Goal: Task Accomplishment & Management: Manage account settings

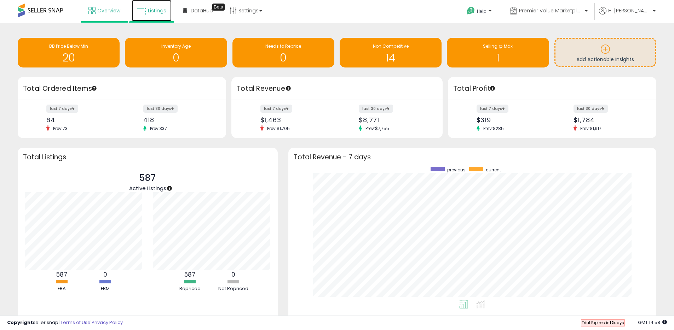
click at [157, 9] on span "Listings" at bounding box center [157, 10] width 18 height 7
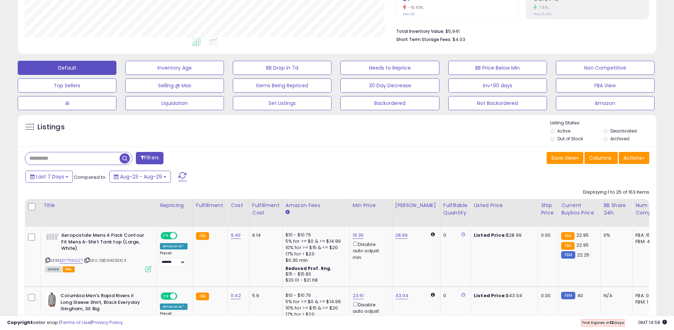
scroll to position [145, 370]
click at [80, 155] on input "text" at bounding box center [72, 158] width 94 height 12
type input "********"
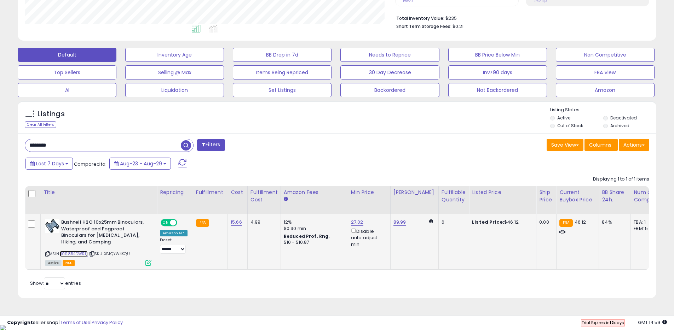
click at [80, 255] on link "B09854DWRH" at bounding box center [74, 254] width 28 height 6
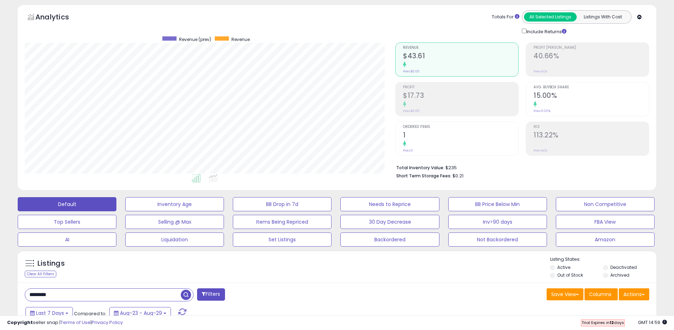
scroll to position [0, 0]
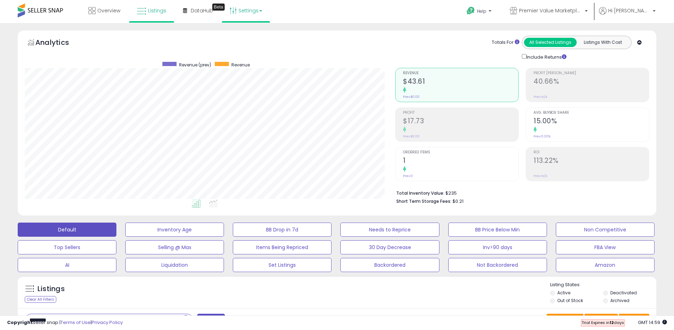
click at [249, 13] on link "Settings" at bounding box center [245, 10] width 43 height 21
click at [248, 35] on link "Store settings" at bounding box center [247, 36] width 32 height 7
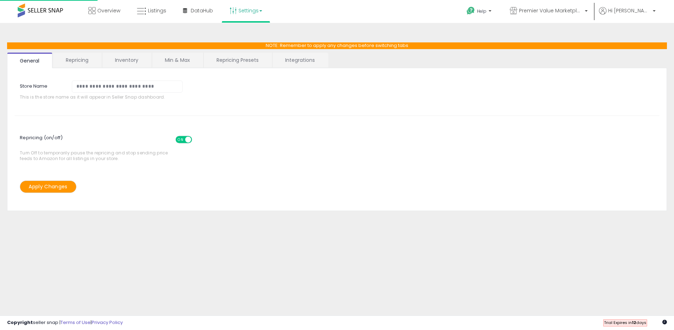
select select "*******"
select select "*********"
select select "**********"
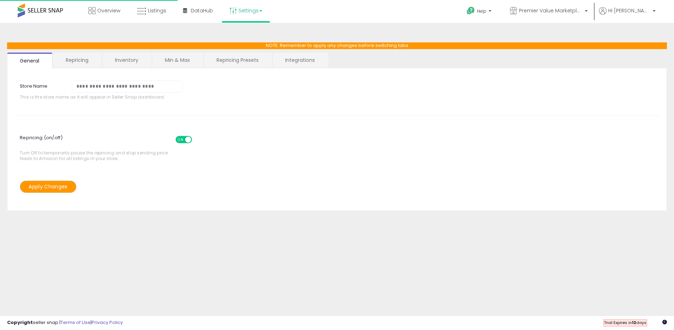
select select "**********"
select select "*********"
select select "**********"
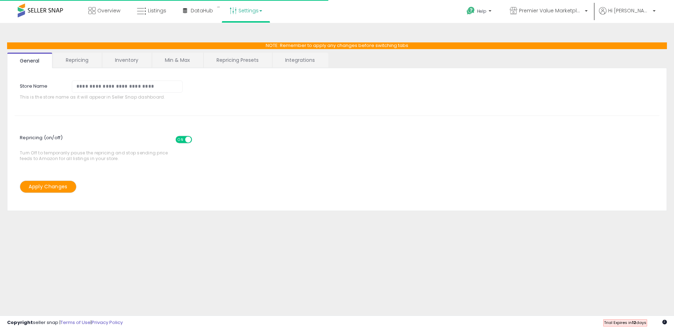
select select "**********"
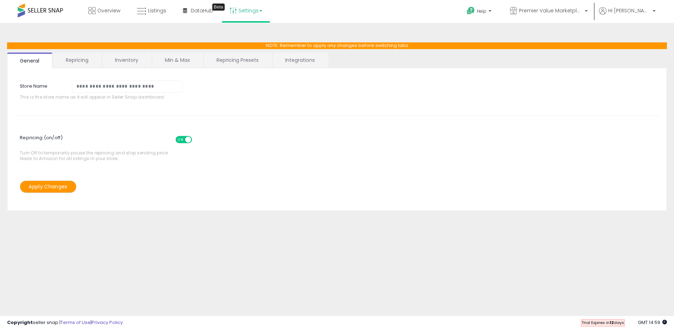
click at [281, 59] on link "Integrations" at bounding box center [299, 60] width 55 height 15
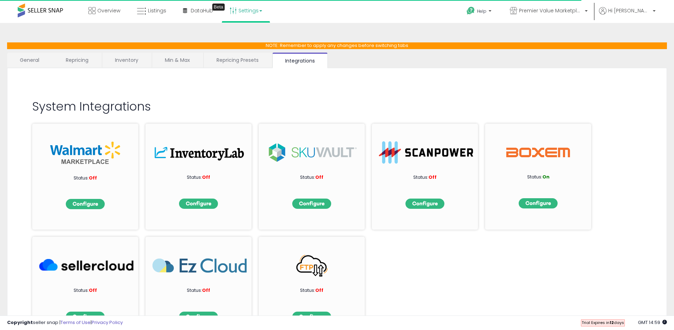
click at [248, 60] on link "Repricing Presets" at bounding box center [238, 60] width 68 height 15
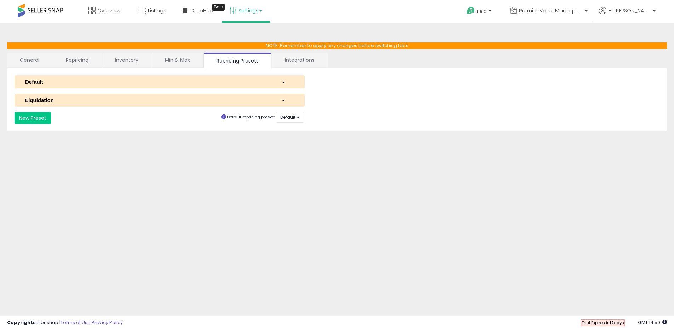
click at [283, 82] on span "button" at bounding box center [283, 82] width 3 height 1
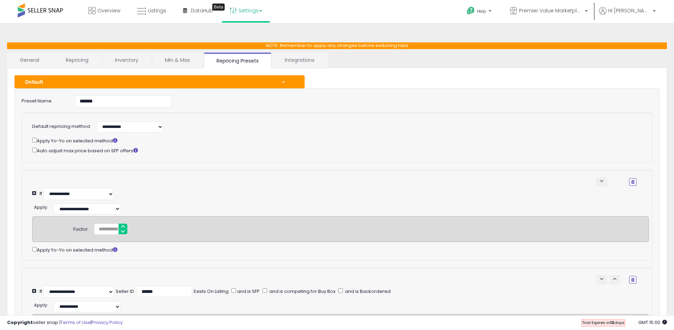
click at [121, 63] on link "Inventory" at bounding box center [126, 60] width 49 height 15
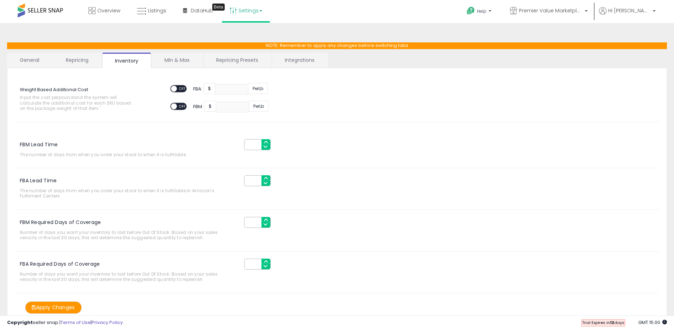
click at [72, 61] on link "Repricing" at bounding box center [77, 60] width 48 height 15
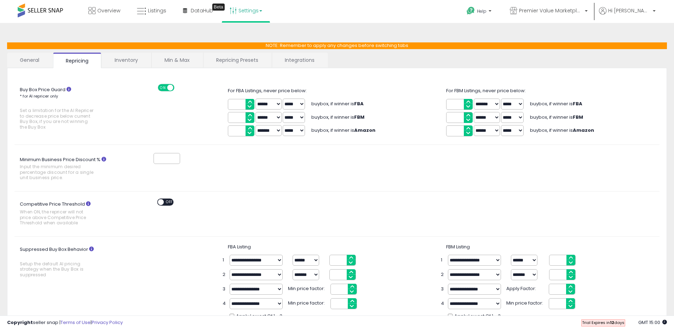
click at [31, 62] on link "General" at bounding box center [29, 60] width 45 height 15
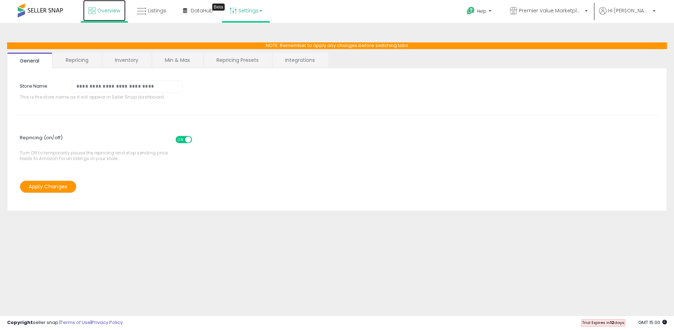
click at [106, 11] on span "Overview" at bounding box center [108, 10] width 23 height 7
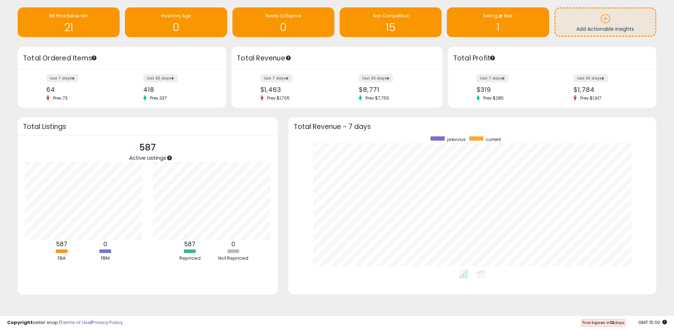
scroll to position [31, 0]
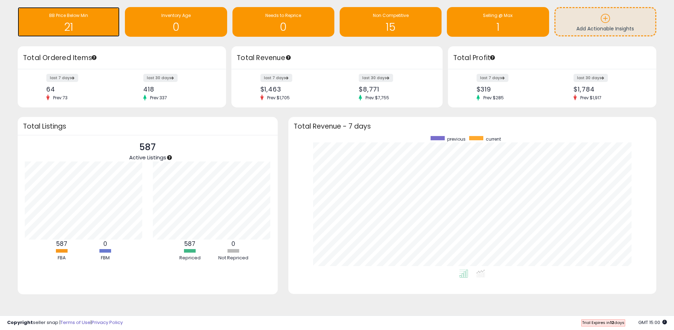
click at [94, 20] on div "21" at bounding box center [68, 22] width 95 height 21
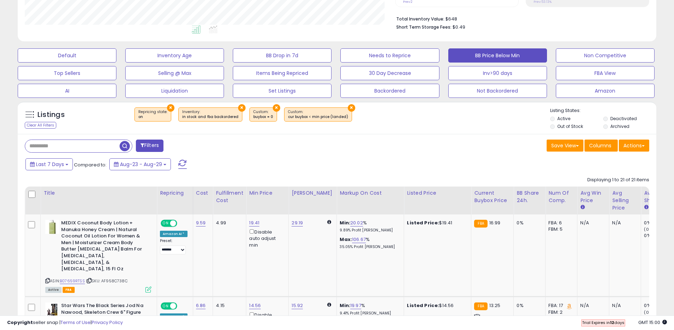
scroll to position [304, 0]
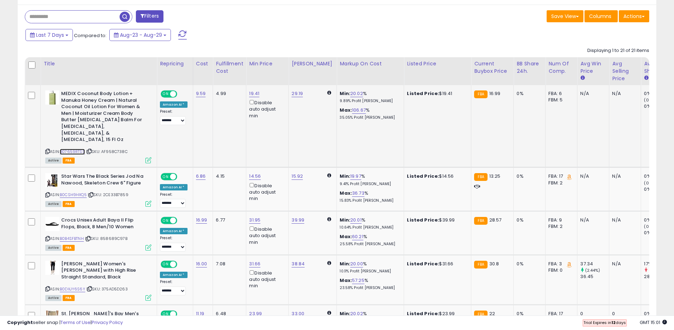
click at [70, 149] on link "B07659RTSS" at bounding box center [72, 152] width 25 height 6
click at [78, 192] on link "B0CSH9HXQ5" at bounding box center [73, 195] width 27 height 6
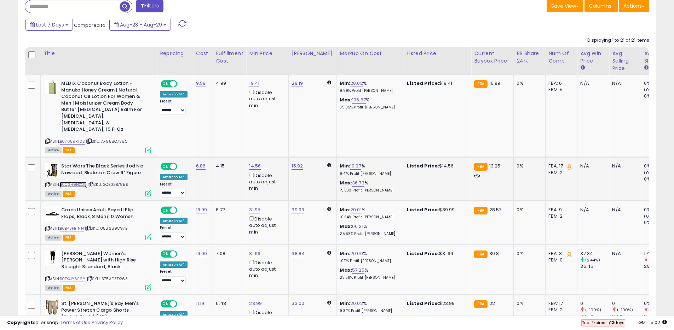
scroll to position [385, 0]
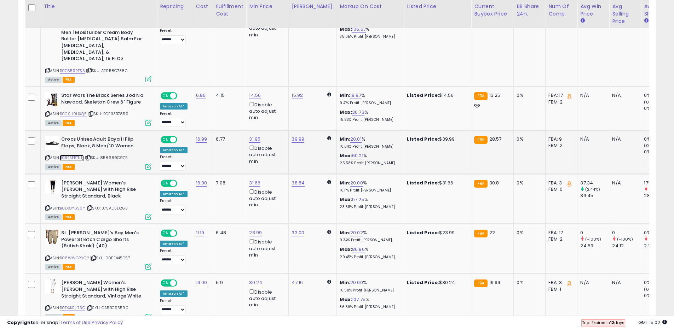
click at [72, 155] on link "B0B4SFBTNH" at bounding box center [72, 158] width 24 height 6
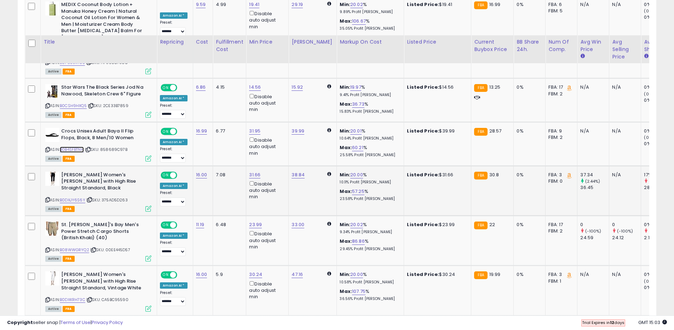
scroll to position [429, 0]
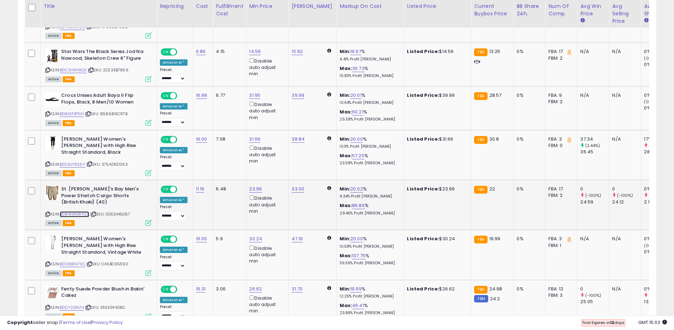
click at [79, 211] on link "B08WWGRYQ2" at bounding box center [74, 214] width 29 height 6
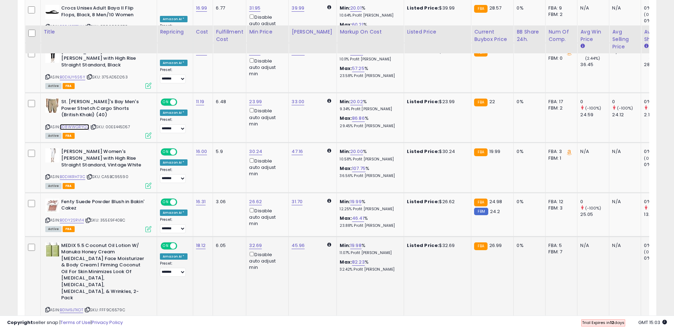
scroll to position [541, 0]
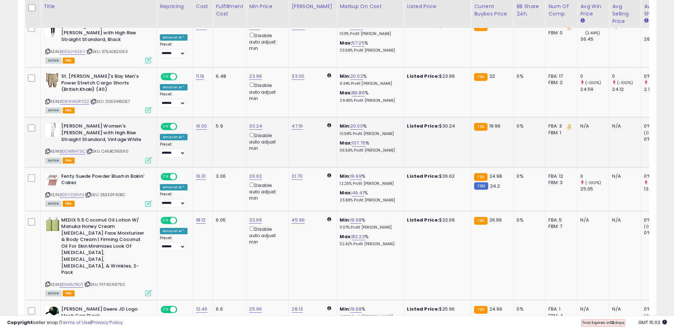
click at [76, 128] on div "ASIN: B0DXKRH73C | SKU: CA5BC95590 Active FBA" at bounding box center [98, 142] width 106 height 39
click at [76, 149] on link "B0DXKRH73C" at bounding box center [72, 152] width 25 height 6
click at [76, 192] on link "B0DY2SRV14" at bounding box center [72, 195] width 24 height 6
click at [73, 282] on link "B01M9JTKOT" at bounding box center [71, 285] width 23 height 6
click at [75, 325] on link "B00BFRZIPO" at bounding box center [72, 328] width 24 height 6
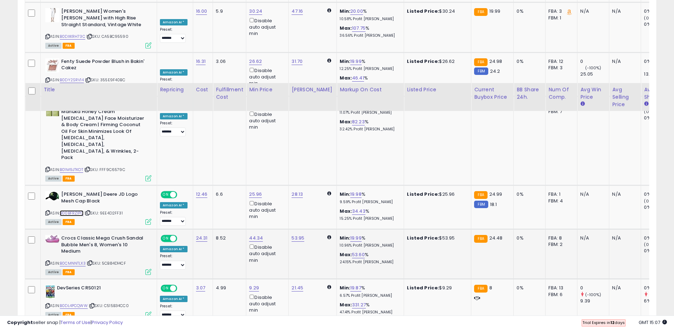
scroll to position [740, 0]
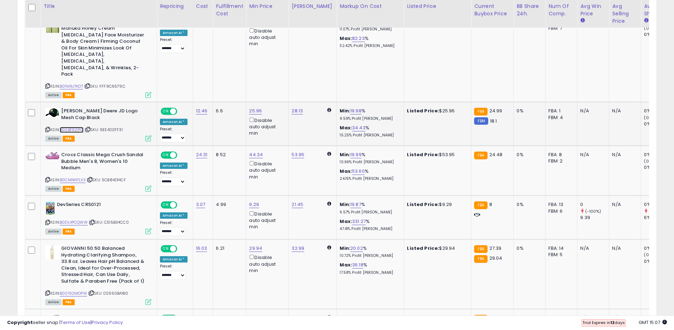
click at [71, 127] on link "B00BFRZIPO" at bounding box center [72, 130] width 24 height 6
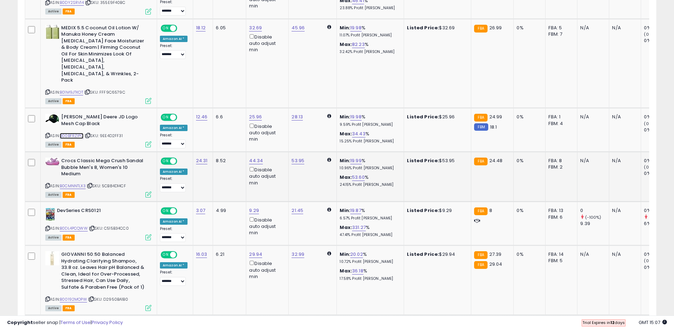
scroll to position [704, 0]
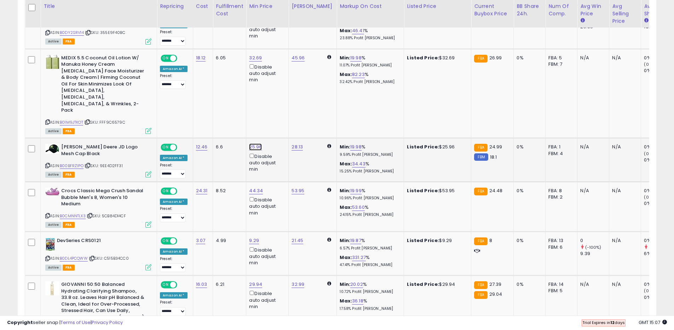
click at [254, 144] on link "25.96" at bounding box center [255, 147] width 13 height 7
type input "*****"
click at [278, 83] on icon "submit" at bounding box center [276, 83] width 4 height 4
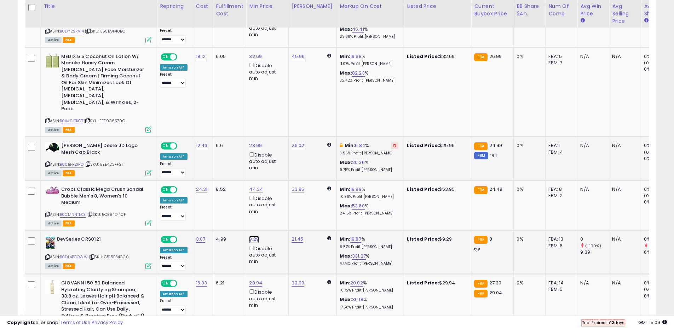
click at [254, 236] on link "9.29" at bounding box center [254, 239] width 10 height 7
type input "*"
click at [276, 177] on icon "submit" at bounding box center [274, 175] width 4 height 4
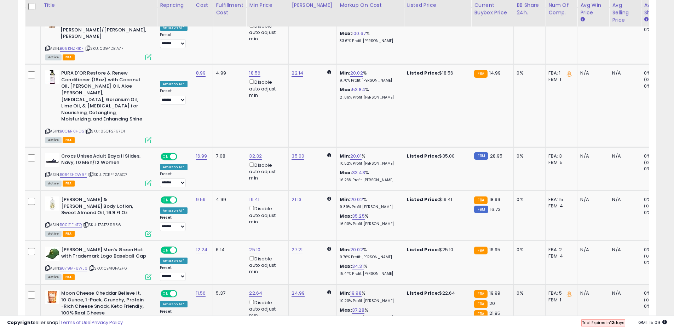
scroll to position [1203, 0]
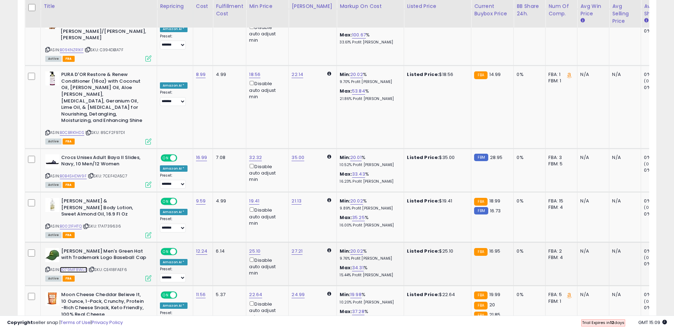
click at [71, 267] on link "B079MF8WL6" at bounding box center [74, 270] width 28 height 6
click at [72, 324] on link "B07C7HW31W" at bounding box center [73, 327] width 27 height 6
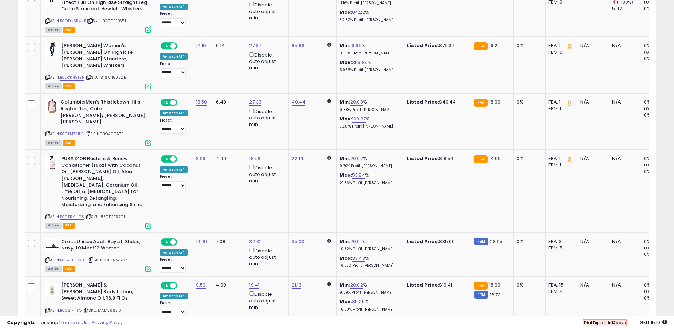
scroll to position [1204, 0]
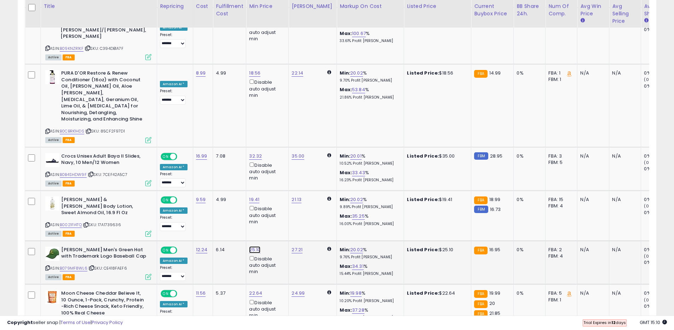
click at [252, 246] on link "25.10" at bounding box center [254, 249] width 11 height 7
type input "*****"
click at [277, 154] on icon "submit" at bounding box center [275, 153] width 4 height 4
click at [78, 323] on link "B07C7HW31W" at bounding box center [73, 326] width 27 height 6
click at [254, 290] on link "22.64" at bounding box center [255, 293] width 13 height 7
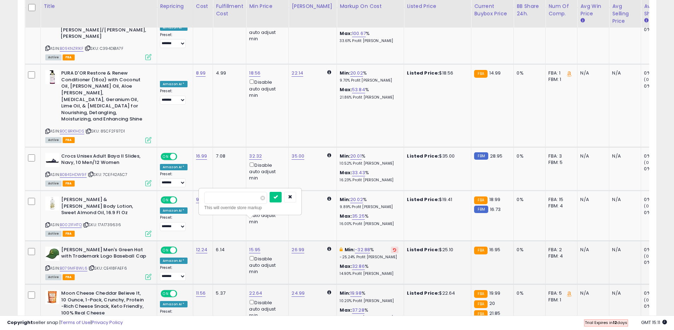
type input "*****"
click at [278, 198] on icon "submit" at bounding box center [275, 197] width 4 height 4
click at [68, 222] on link "B0021FI4TQ" at bounding box center [71, 225] width 22 height 6
click at [252, 196] on link "19.41" at bounding box center [254, 199] width 10 height 7
type input "*****"
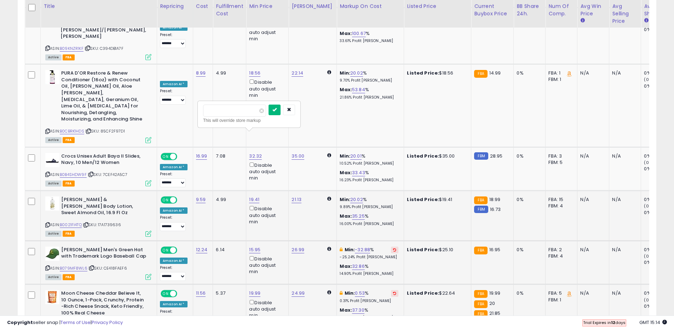
click at [277, 110] on icon "submit" at bounding box center [274, 110] width 4 height 4
click at [254, 196] on link "17.99" at bounding box center [254, 199] width 11 height 7
type input "*****"
click at [277, 112] on icon "submit" at bounding box center [275, 110] width 4 height 4
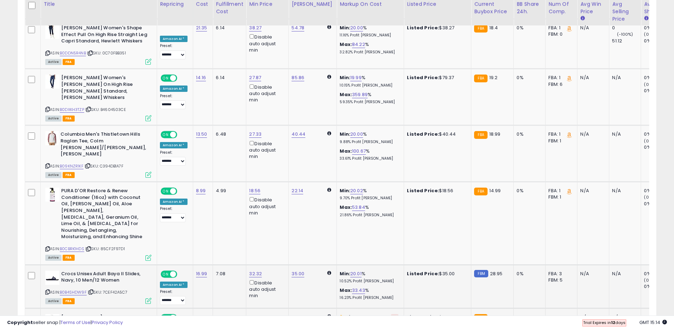
scroll to position [1085, 0]
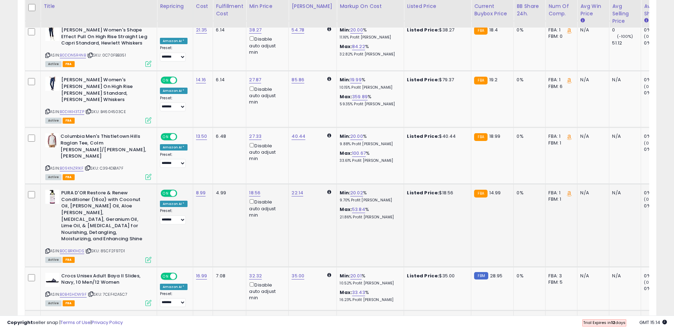
click at [68, 190] on div "ASIN: B0CBRK1HDS | SKU: 85CF2F97D1 Active FBA" at bounding box center [98, 226] width 106 height 72
click at [76, 248] on link "B0CBRK1HDS" at bounding box center [72, 251] width 24 height 6
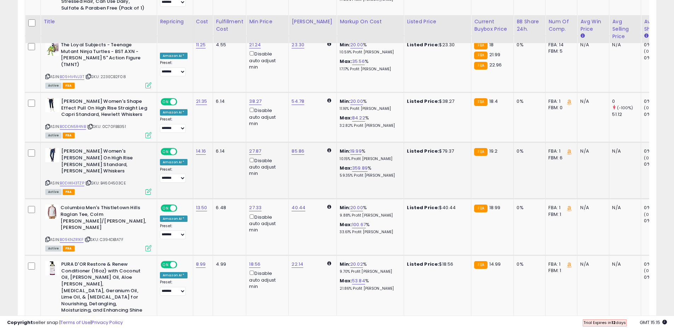
scroll to position [992, 0]
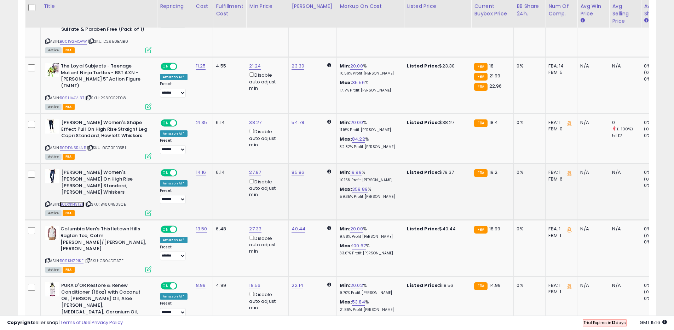
click at [77, 202] on link "B0DXKH3TZP" at bounding box center [72, 205] width 24 height 6
click at [76, 145] on link "B0DDN5R4NB" at bounding box center [73, 148] width 26 height 6
click at [77, 95] on link "B09HV4VJ3T" at bounding box center [72, 98] width 24 height 6
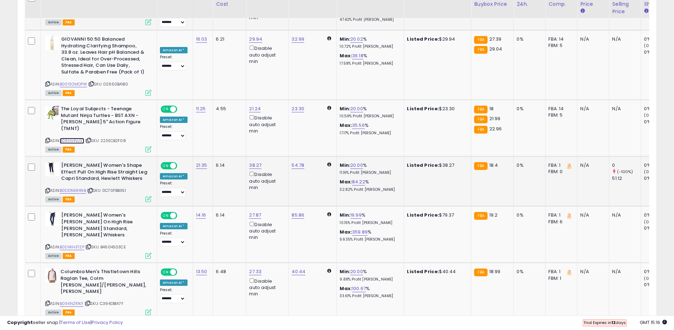
scroll to position [937, 0]
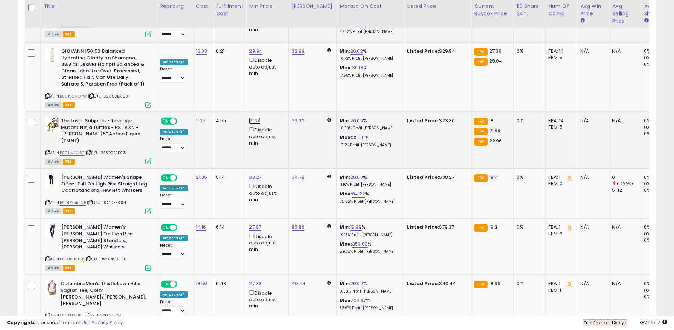
click at [249, 117] on link "21.24" at bounding box center [255, 120] width 12 height 7
type input "**"
click at [277, 58] on icon "submit" at bounding box center [275, 57] width 4 height 4
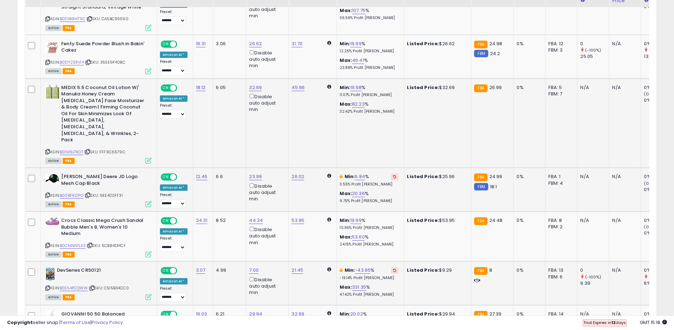
scroll to position [653, 0]
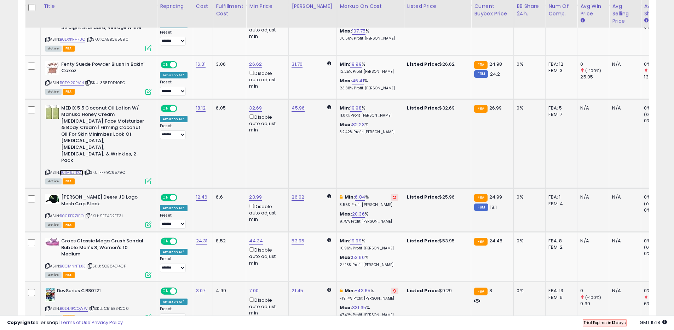
click at [76, 170] on link "B01M9JTKOT" at bounding box center [71, 173] width 23 height 6
click at [252, 105] on link "32.69" at bounding box center [255, 108] width 13 height 7
type input "*****"
click at [278, 64] on icon "submit" at bounding box center [275, 64] width 4 height 4
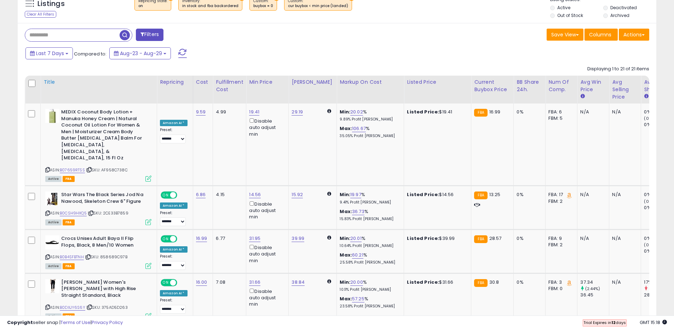
scroll to position [248, 0]
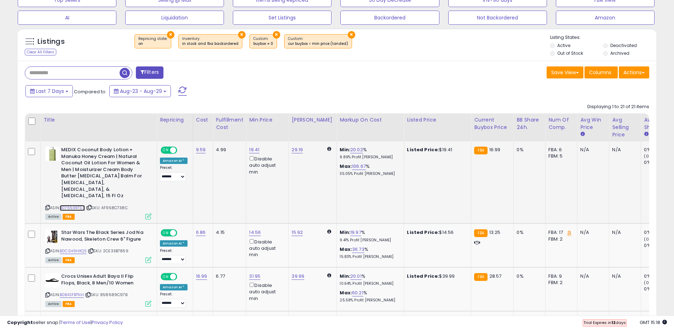
click at [73, 205] on link "B07659RTSS" at bounding box center [72, 208] width 25 height 6
click at [252, 150] on link "19.41" at bounding box center [254, 149] width 10 height 7
type input "*****"
click at [277, 127] on icon "submit" at bounding box center [274, 125] width 4 height 4
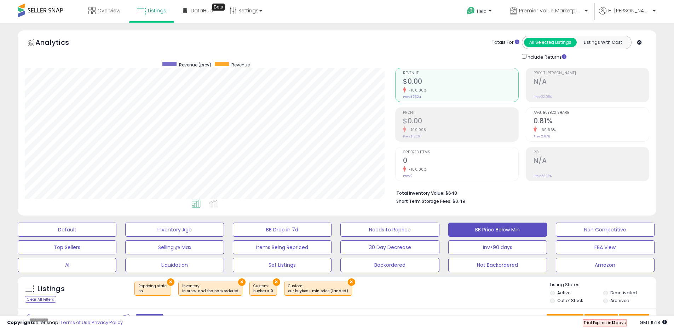
click at [129, 14] on li "Listings" at bounding box center [151, 11] width 45 height 23
click at [120, 12] on span "Overview" at bounding box center [108, 10] width 23 height 7
